Goal: Check status

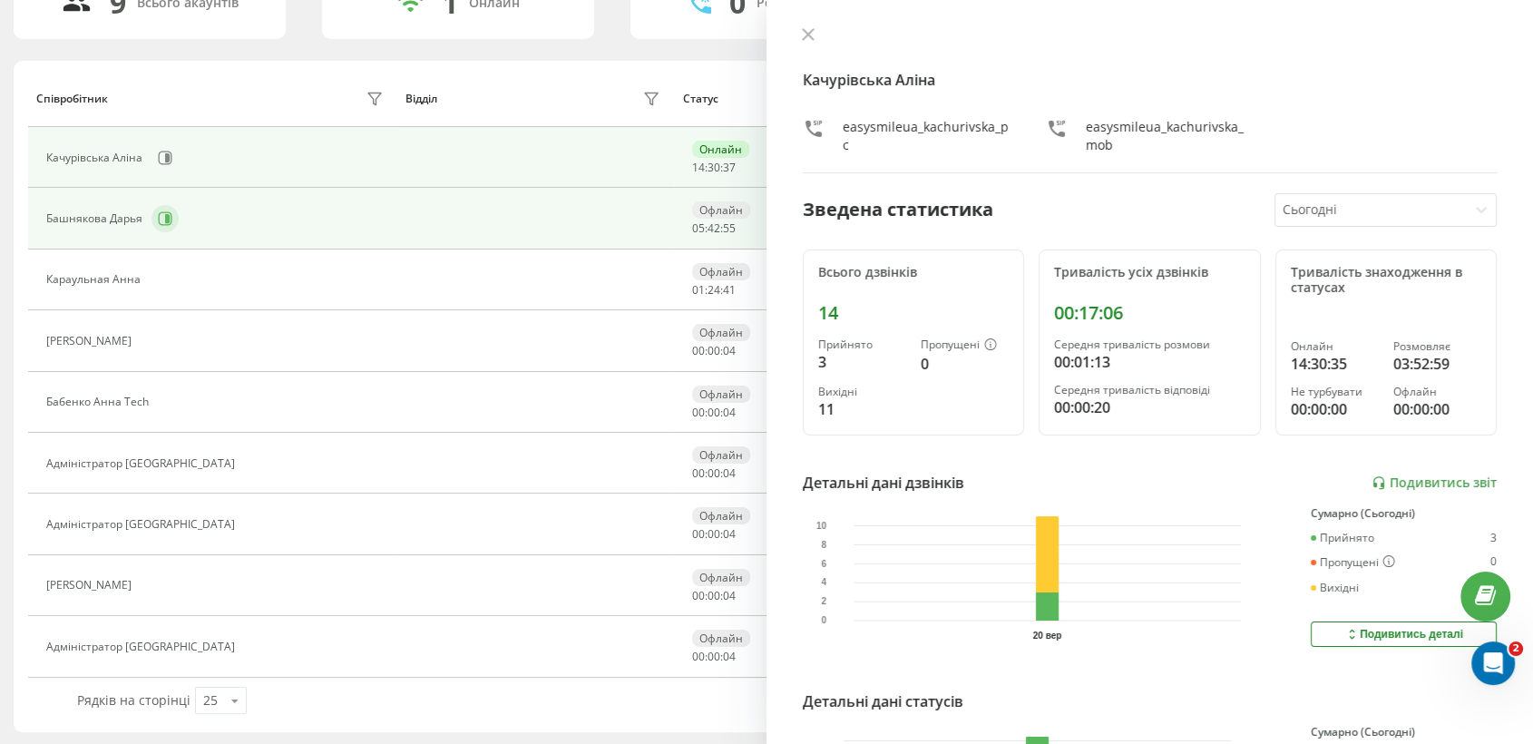
click at [152, 220] on button at bounding box center [165, 218] width 27 height 27
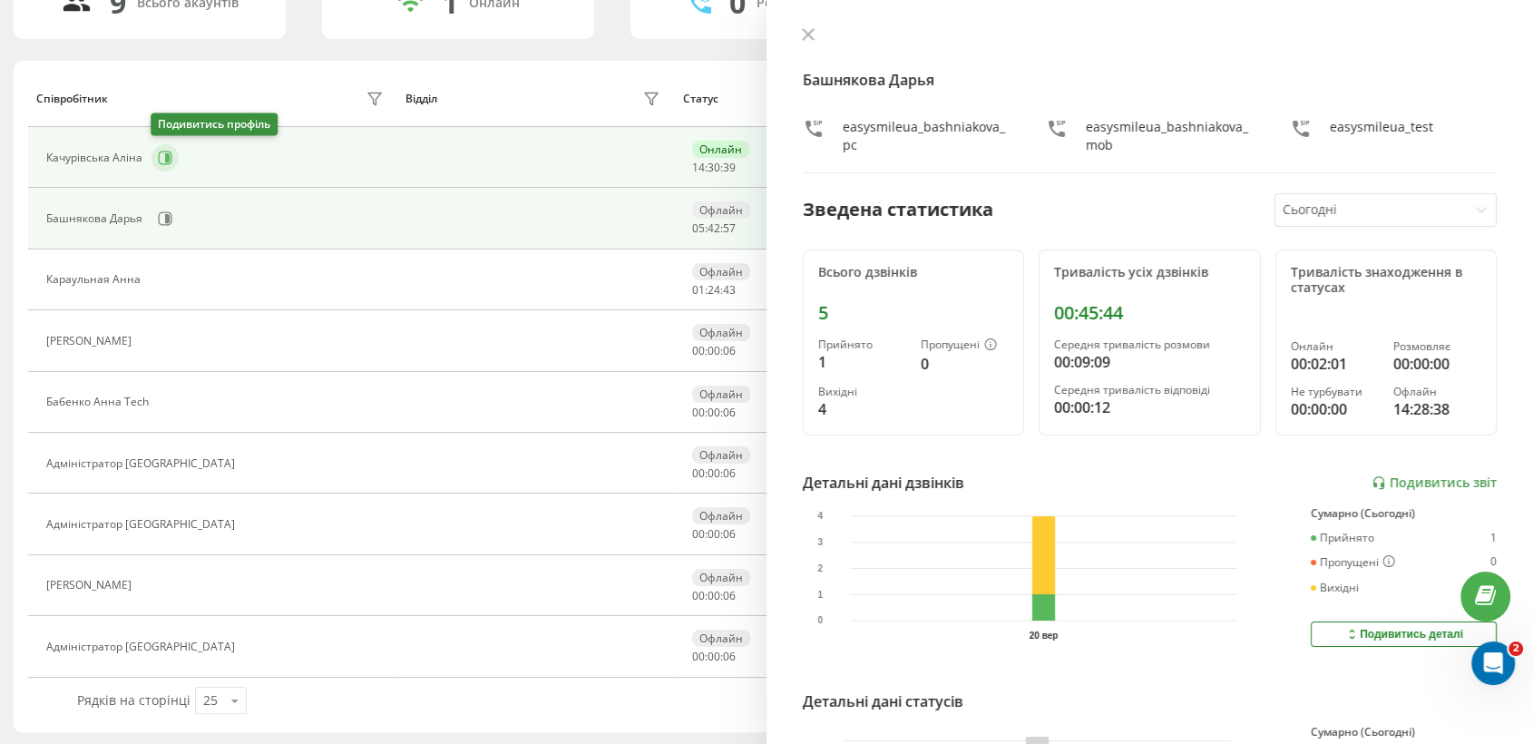
click at [158, 155] on icon at bounding box center [165, 158] width 15 height 15
